Goal: Task Accomplishment & Management: Manage account settings

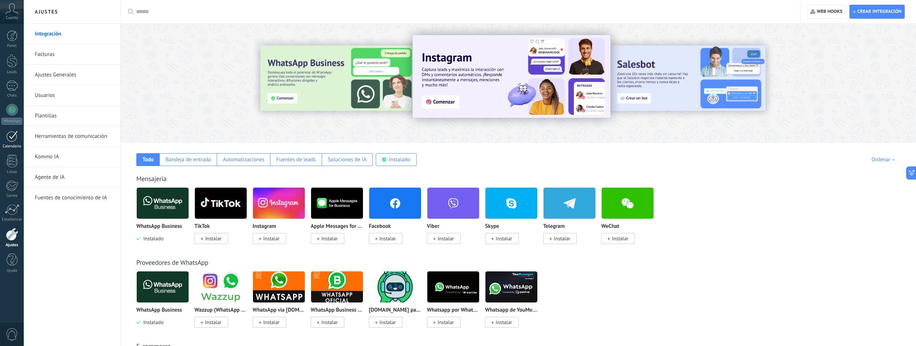
click at [11, 138] on div at bounding box center [12, 136] width 12 height 11
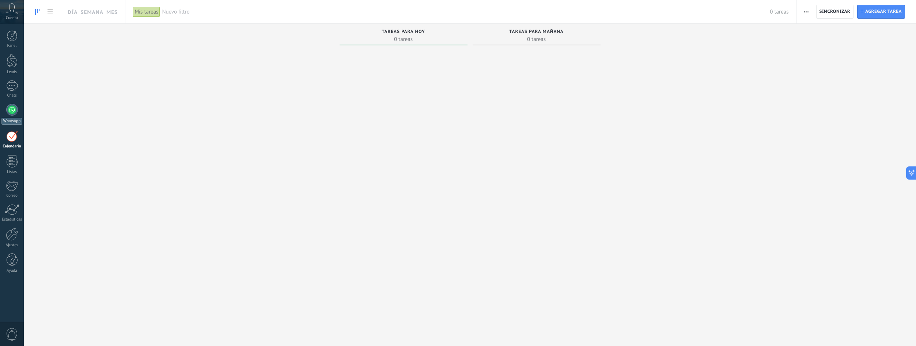
click at [18, 106] on link "WhatsApp" at bounding box center [12, 114] width 24 height 21
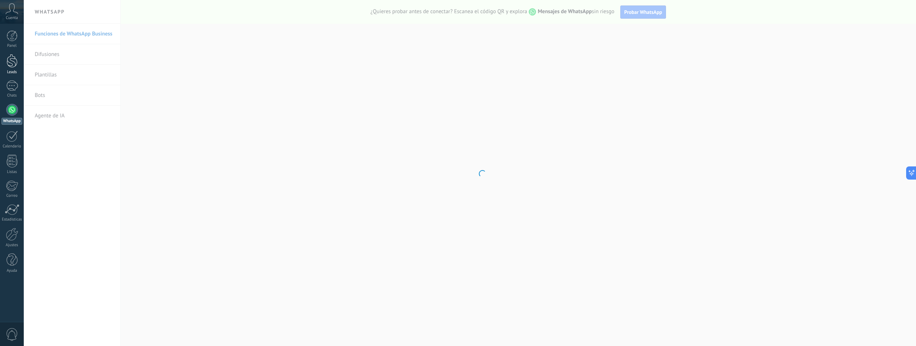
click at [10, 61] on div at bounding box center [12, 61] width 11 height 14
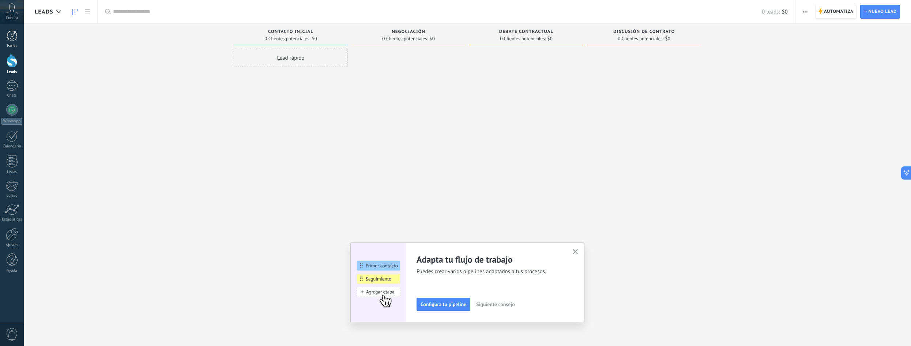
click at [13, 34] on div at bounding box center [12, 35] width 11 height 11
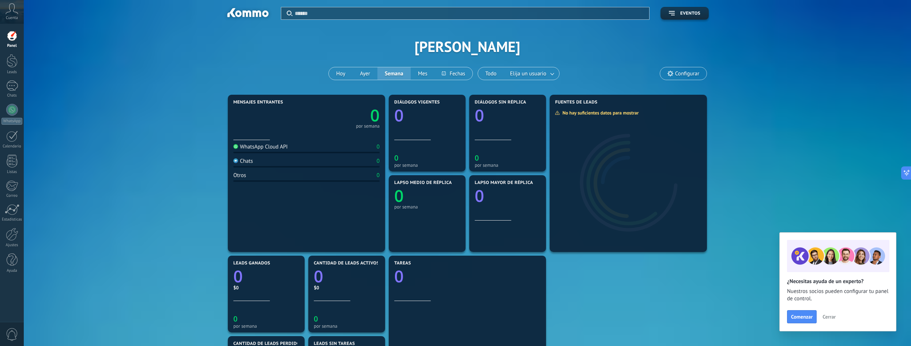
click at [10, 12] on icon at bounding box center [11, 8] width 13 height 11
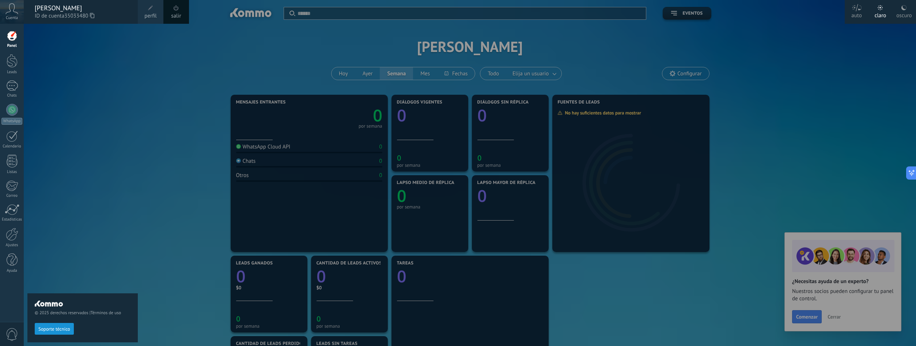
click at [152, 101] on div at bounding box center [482, 173] width 916 height 346
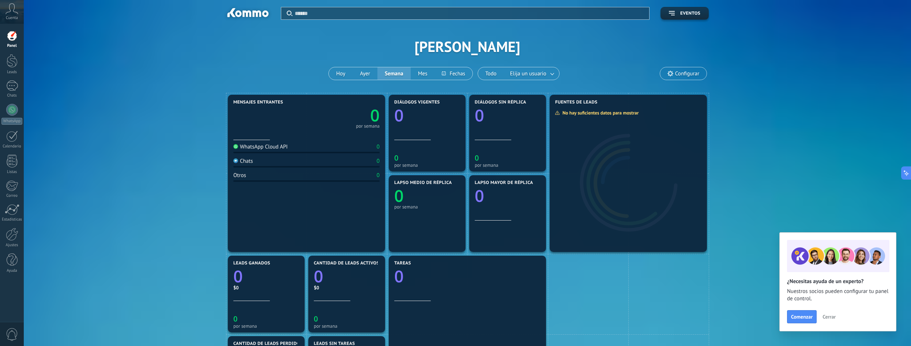
click at [16, 8] on icon at bounding box center [11, 8] width 13 height 11
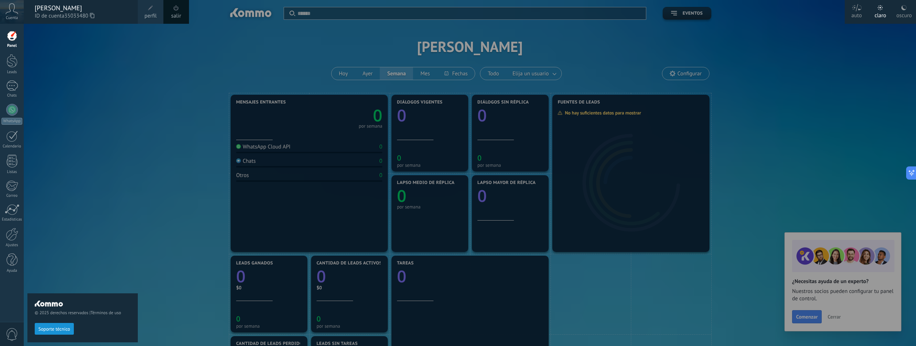
click at [11, 38] on div at bounding box center [12, 35] width 11 height 11
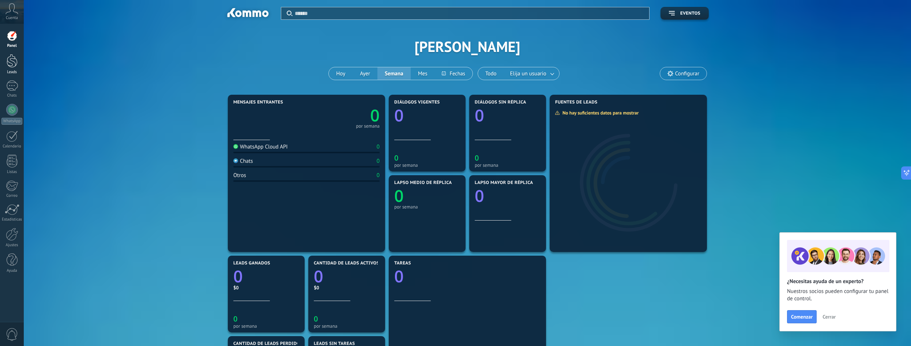
click at [11, 65] on div at bounding box center [12, 61] width 11 height 14
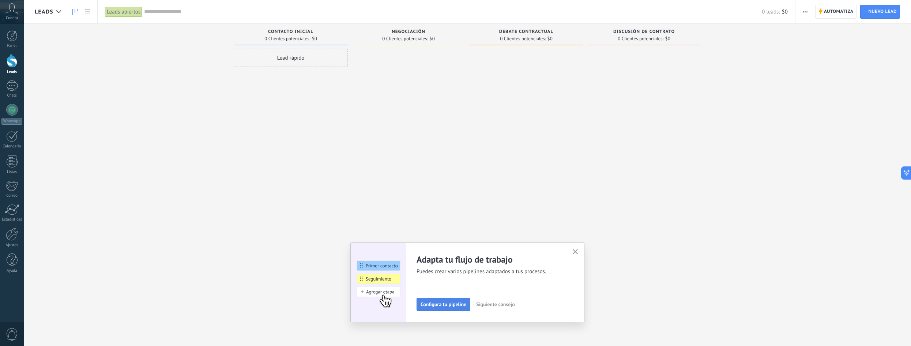
click at [455, 305] on span "Configura tu pipeline" at bounding box center [444, 304] width 46 height 5
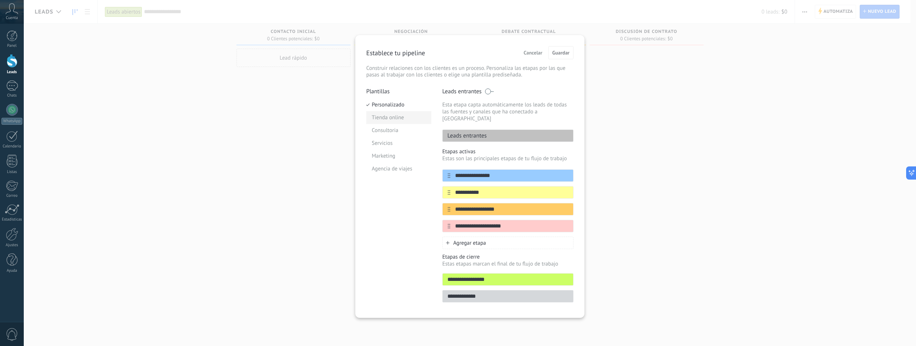
click at [399, 116] on li "Tienda online" at bounding box center [398, 117] width 65 height 13
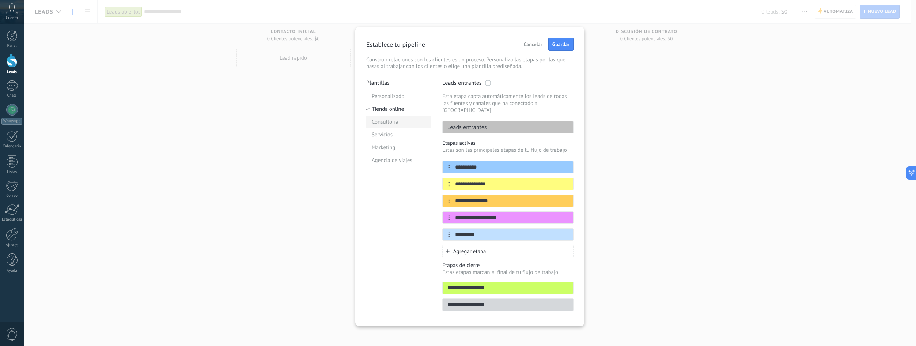
click at [398, 123] on li "Consultoria" at bounding box center [398, 122] width 65 height 13
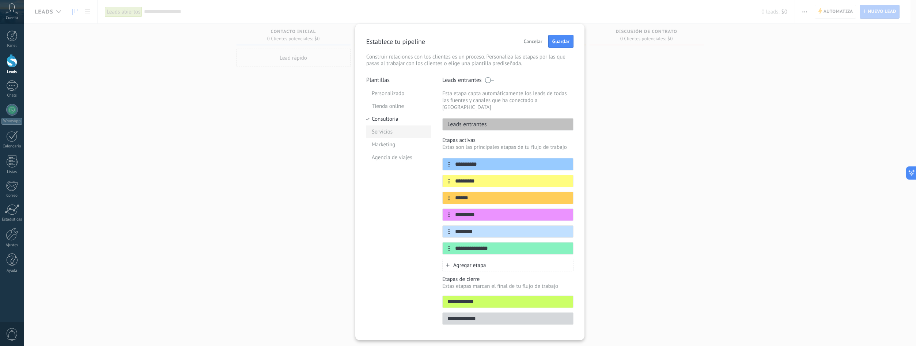
click at [391, 130] on li "Servicios" at bounding box center [398, 131] width 65 height 13
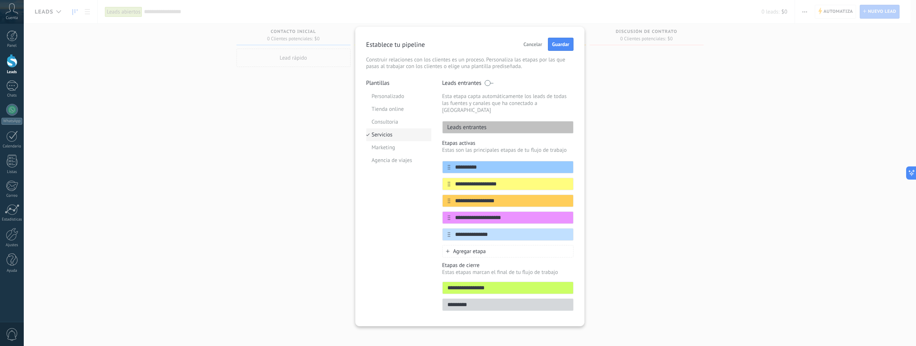
click at [389, 140] on li "Servicios" at bounding box center [398, 134] width 65 height 13
click at [388, 143] on li "Marketing" at bounding box center [398, 147] width 65 height 13
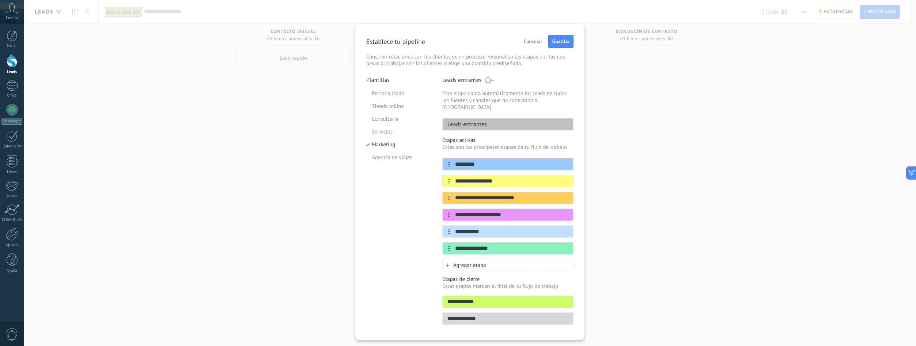
click at [655, 200] on div "**********" at bounding box center [470, 173] width 893 height 346
